Goal: Entertainment & Leisure: Consume media (video, audio)

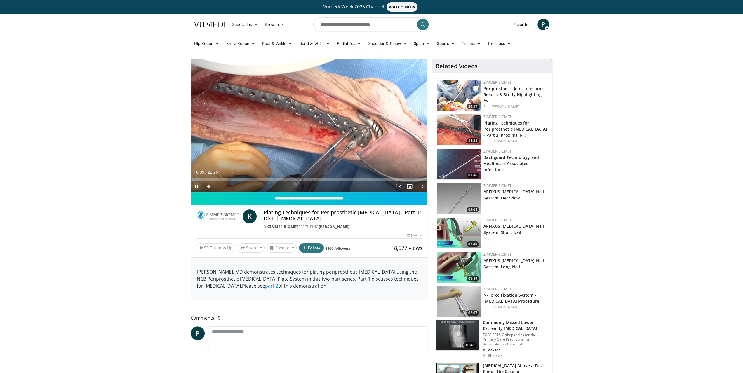
click at [198, 187] on span "Video Player" at bounding box center [197, 187] width 12 height 12
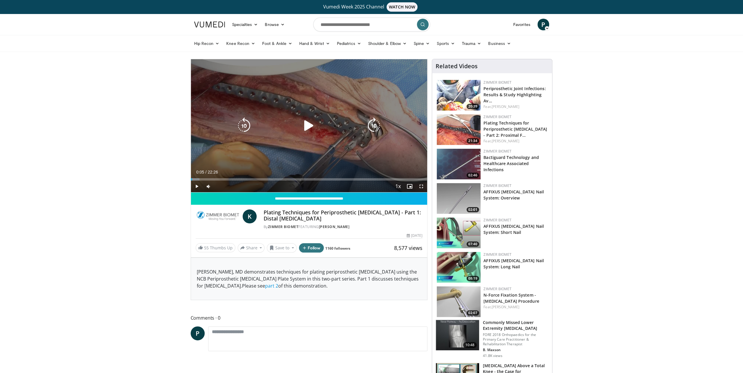
click at [317, 107] on div "10 seconds Tap to unmute" at bounding box center [309, 125] width 236 height 133
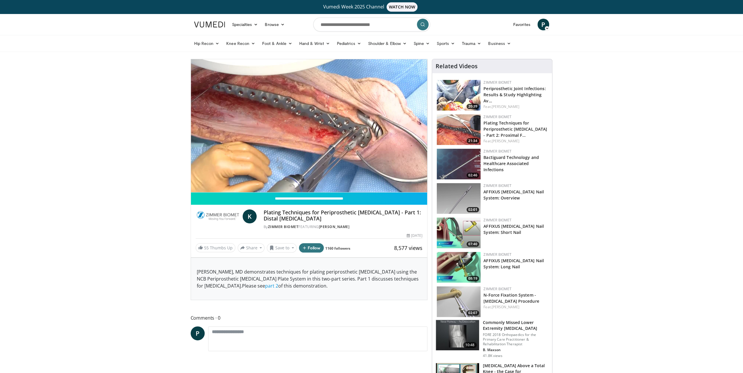
click at [195, 184] on video-js "**********" at bounding box center [309, 125] width 236 height 133
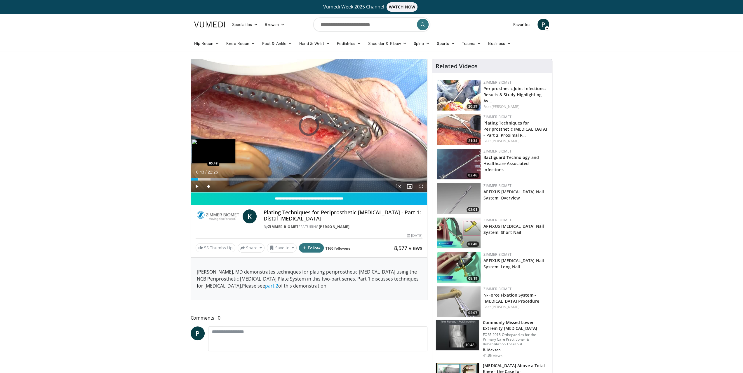
click at [198, 176] on div "Loaded : 15.47% 00:43 00:43" at bounding box center [309, 178] width 236 height 6
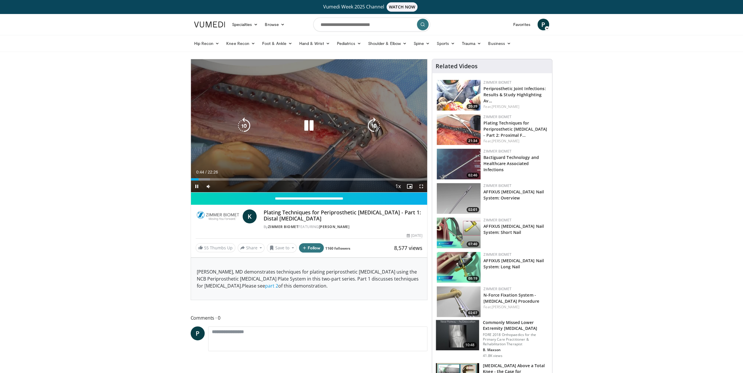
click at [308, 123] on icon "Video Player" at bounding box center [309, 126] width 16 height 16
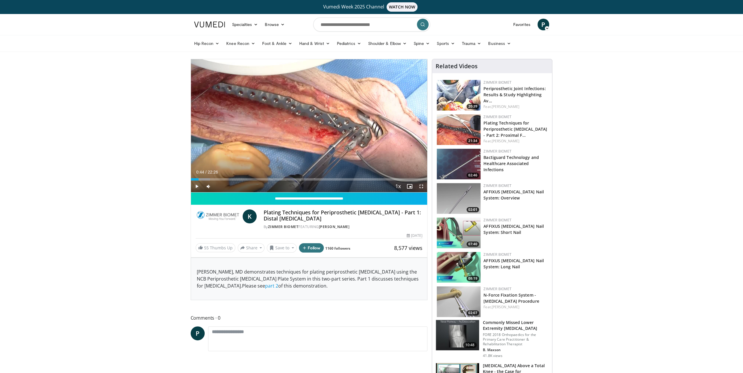
click at [192, 188] on span "Video Player" at bounding box center [197, 187] width 12 height 12
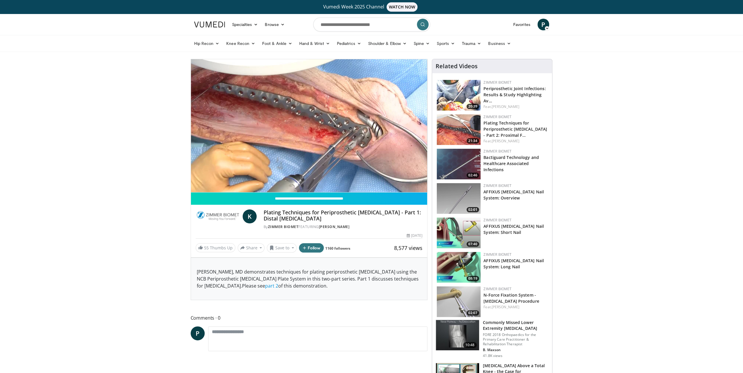
click at [421, 184] on div "10 seconds Tap to unmute" at bounding box center [309, 125] width 236 height 133
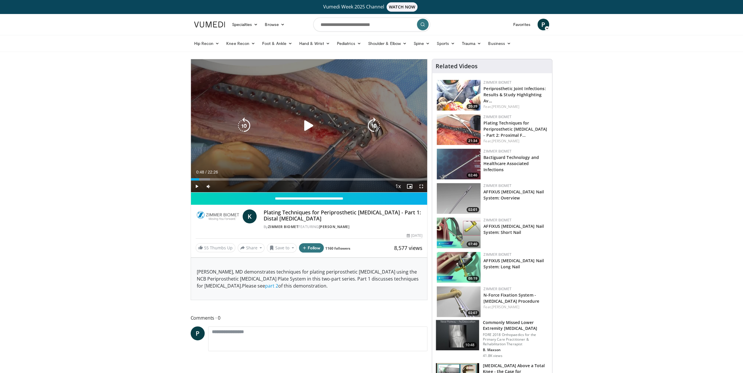
click at [357, 127] on div "Video Player" at bounding box center [309, 126] width 142 height 12
click at [303, 127] on icon "Video Player" at bounding box center [309, 126] width 16 height 16
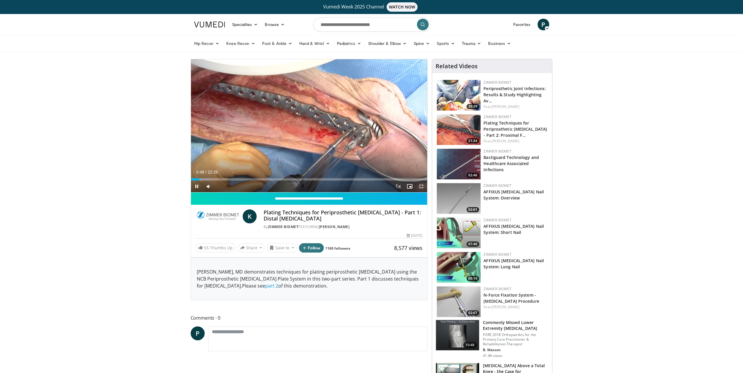
click at [421, 186] on span "Video Player" at bounding box center [421, 187] width 12 height 12
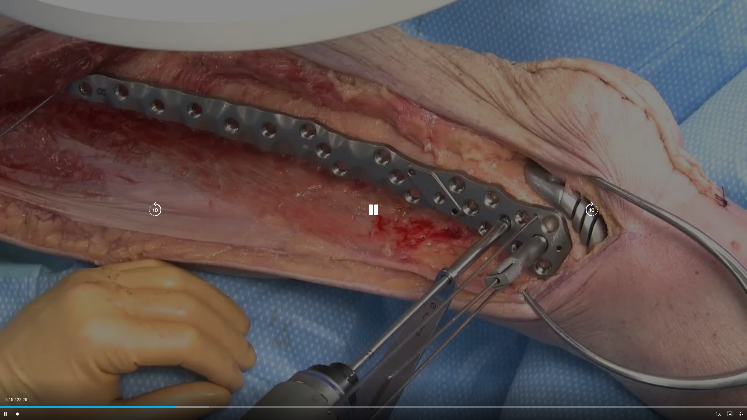
click at [373, 209] on icon "Video Player" at bounding box center [373, 210] width 16 height 16
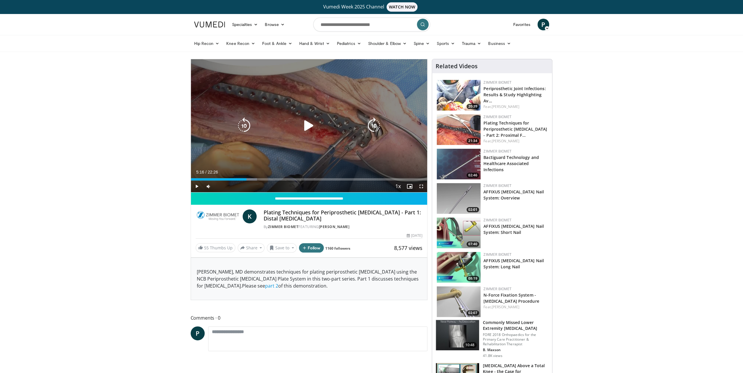
click at [306, 129] on icon "Video Player" at bounding box center [309, 126] width 16 height 16
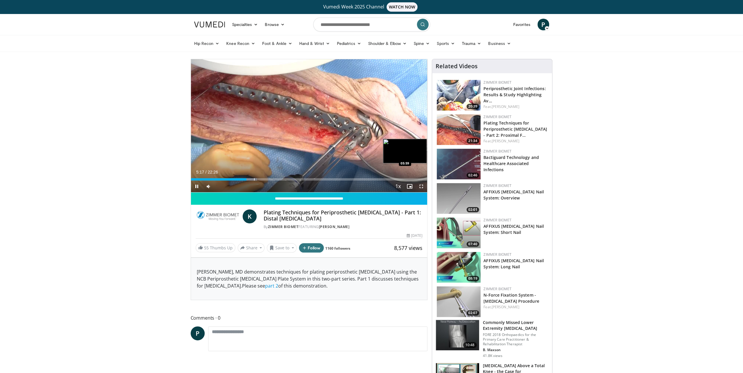
click at [253, 179] on div "Loaded : 27.99% 05:17 05:59" at bounding box center [309, 179] width 236 height 2
click at [254, 180] on div "Progress Bar" at bounding box center [254, 179] width 1 height 2
click at [266, 181] on div "Current Time 6:25 / Duration 22:26 Pause Skip Backward Skip Forward Mute 61% Lo…" at bounding box center [309, 187] width 236 height 12
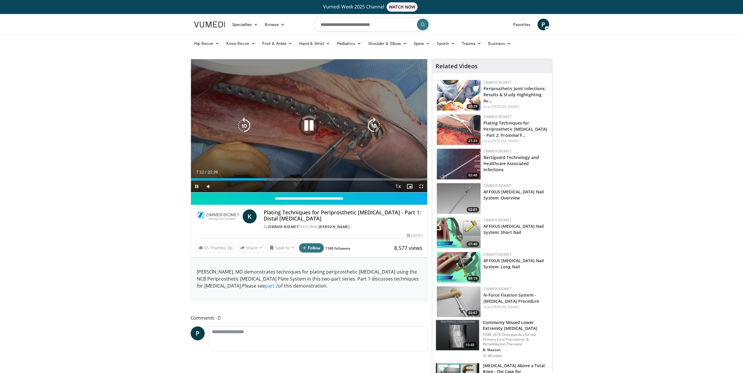
drag, startPoint x: 280, startPoint y: 183, endPoint x: 284, endPoint y: 179, distance: 6.1
click at [280, 183] on div "Current Time 7:12 / Duration 22:26 Pause Skip Backward Skip Forward Mute 61% Lo…" at bounding box center [309, 187] width 236 height 12
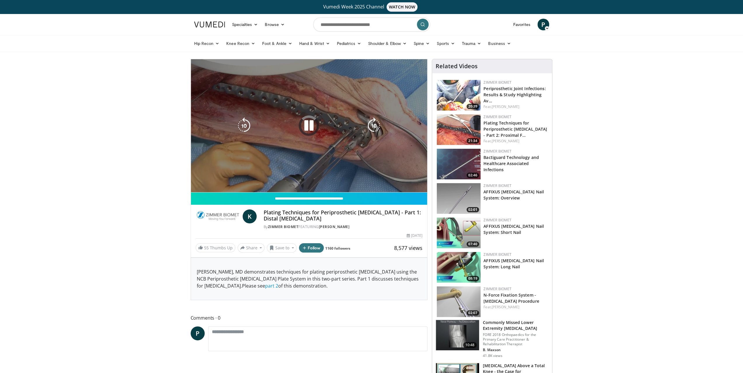
click at [285, 179] on video-js "**********" at bounding box center [309, 125] width 236 height 133
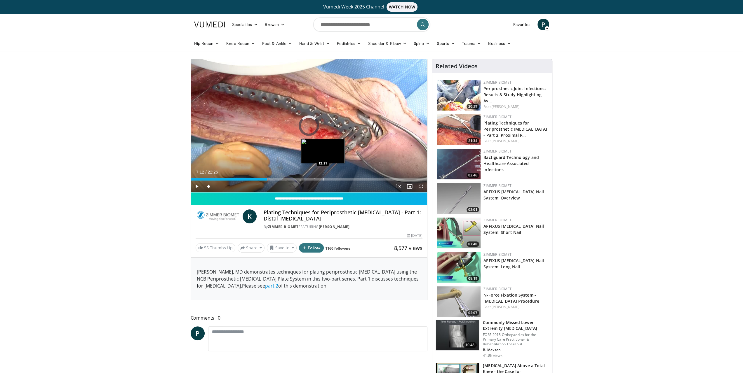
click at [323, 179] on div "Progress Bar" at bounding box center [323, 179] width 1 height 2
click at [347, 179] on div "Progress Bar" at bounding box center [346, 179] width 1 height 2
